Goal: Navigation & Orientation: Find specific page/section

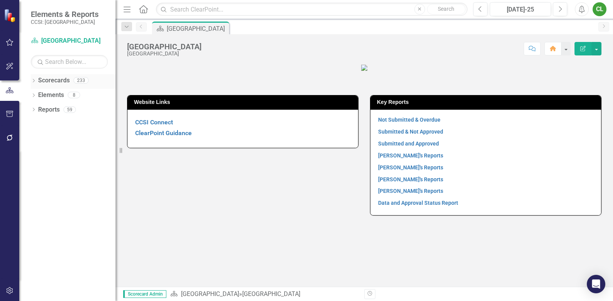
click at [33, 82] on icon "Dropdown" at bounding box center [33, 81] width 5 height 4
click at [38, 94] on icon at bounding box center [38, 95] width 2 height 4
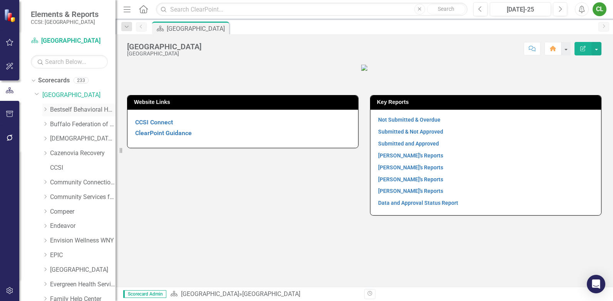
click at [53, 110] on link "Bestself Behavioral Health, Inc." at bounding box center [82, 110] width 65 height 9
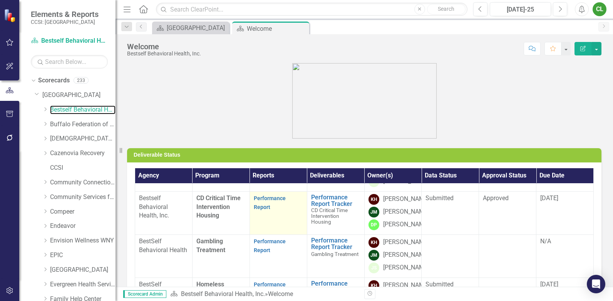
scroll to position [428, 0]
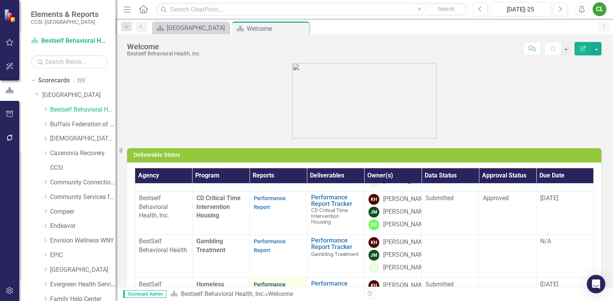
click at [262, 282] on link "Performance Report" at bounding box center [270, 289] width 32 height 15
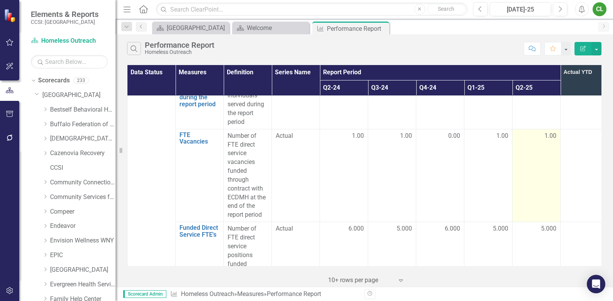
scroll to position [2067, 0]
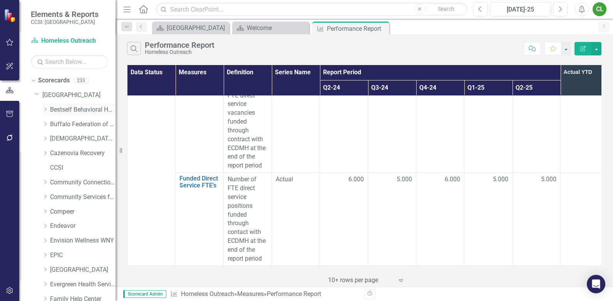
click at [45, 107] on icon "Dropdown" at bounding box center [45, 109] width 6 height 5
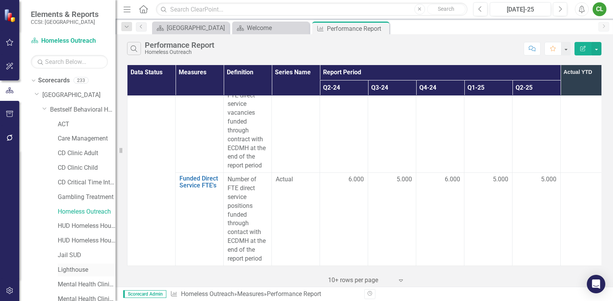
click at [72, 268] on link "Lighthouse" at bounding box center [87, 270] width 58 height 9
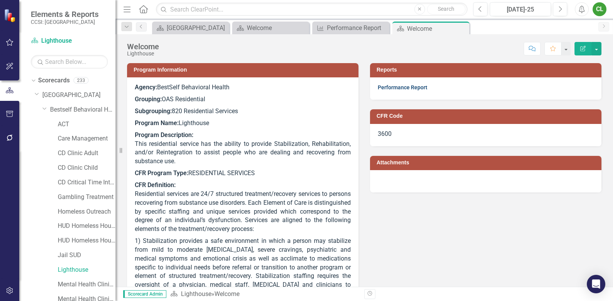
drag, startPoint x: 406, startPoint y: 99, endPoint x: 402, endPoint y: 85, distance: 14.6
click at [402, 85] on link "Performance Report" at bounding box center [403, 87] width 50 height 6
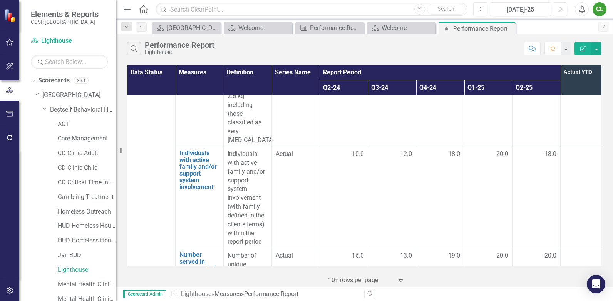
scroll to position [2630, 0]
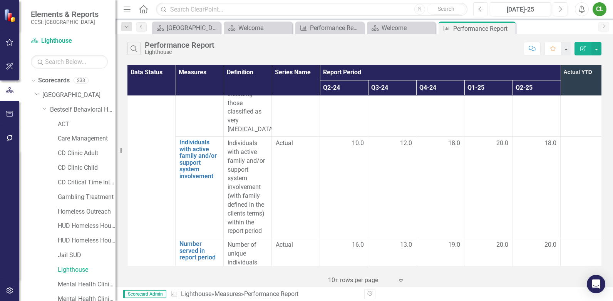
click at [480, 10] on icon "button" at bounding box center [479, 8] width 3 height 5
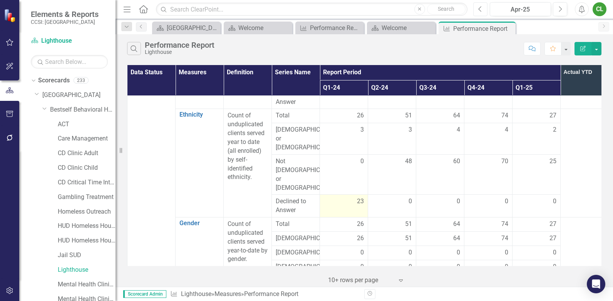
scroll to position [347, 0]
click at [74, 269] on link "Lighthouse" at bounding box center [87, 270] width 58 height 9
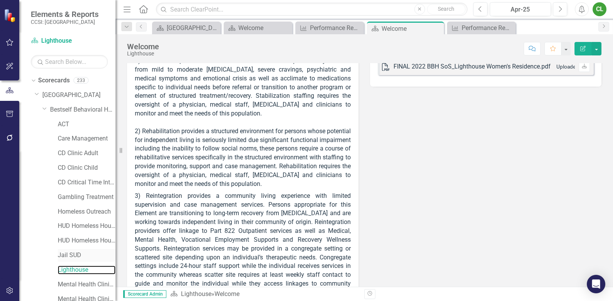
scroll to position [193, 0]
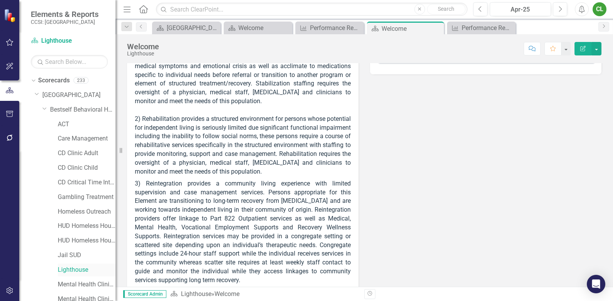
click at [72, 269] on link "Lighthouse" at bounding box center [87, 270] width 58 height 9
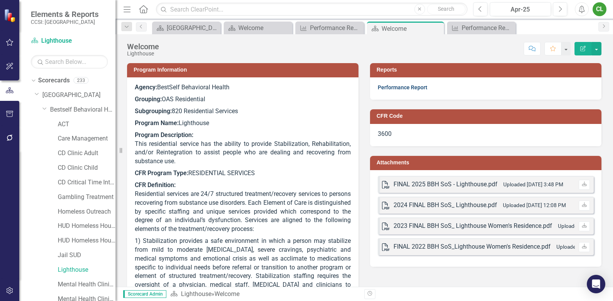
click at [419, 89] on link "Performance Report" at bounding box center [403, 87] width 50 height 6
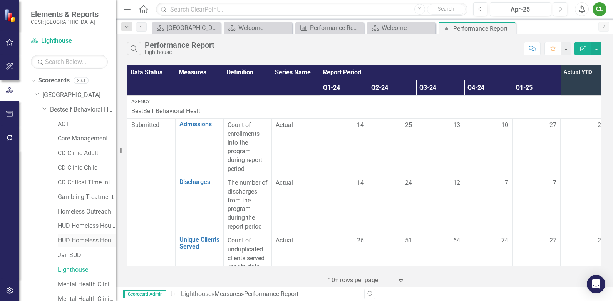
scroll to position [39, 0]
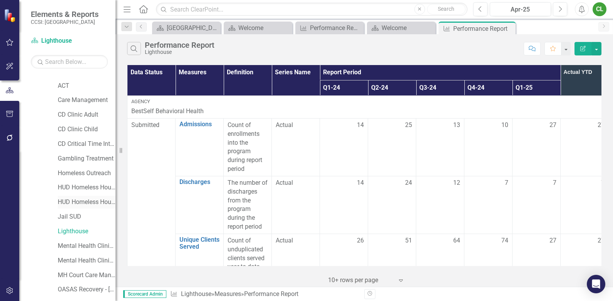
click at [92, 201] on link "HUD Homeless Housing COC II" at bounding box center [87, 202] width 58 height 9
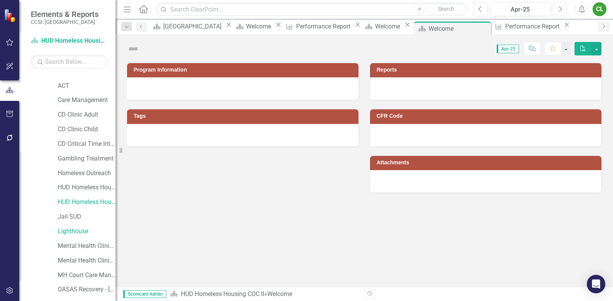
click at [560, 12] on icon "Next" at bounding box center [560, 9] width 4 height 7
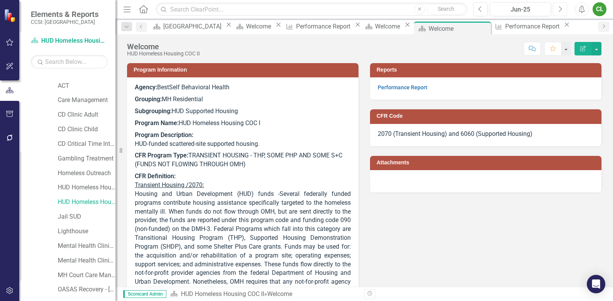
click at [560, 12] on icon "Next" at bounding box center [560, 9] width 4 height 7
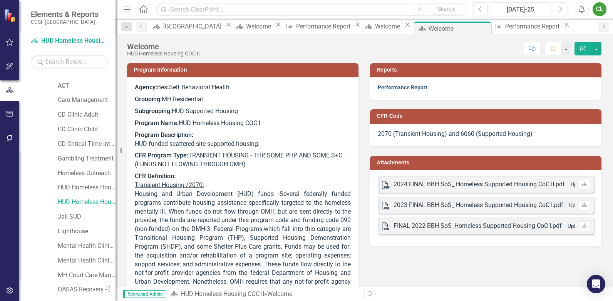
click at [416, 86] on link "Performance Report" at bounding box center [403, 87] width 50 height 6
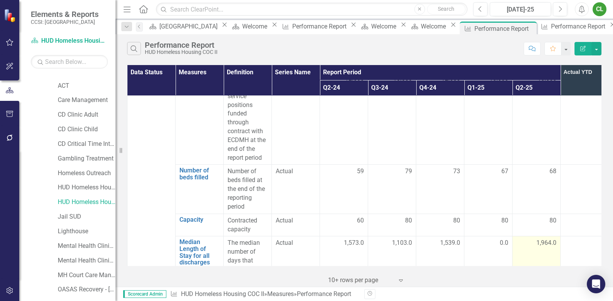
scroll to position [1984, 0]
